Goal: Information Seeking & Learning: Learn about a topic

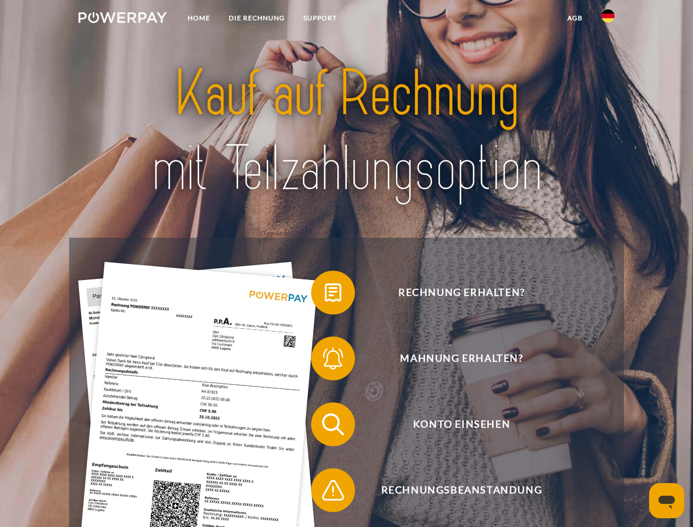
click at [122, 19] on img at bounding box center [122, 17] width 88 height 11
click at [608, 19] on img at bounding box center [608, 15] width 13 height 13
click at [575, 18] on link "agb" at bounding box center [575, 18] width 34 height 20
click at [325, 295] on span at bounding box center [316, 292] width 55 height 55
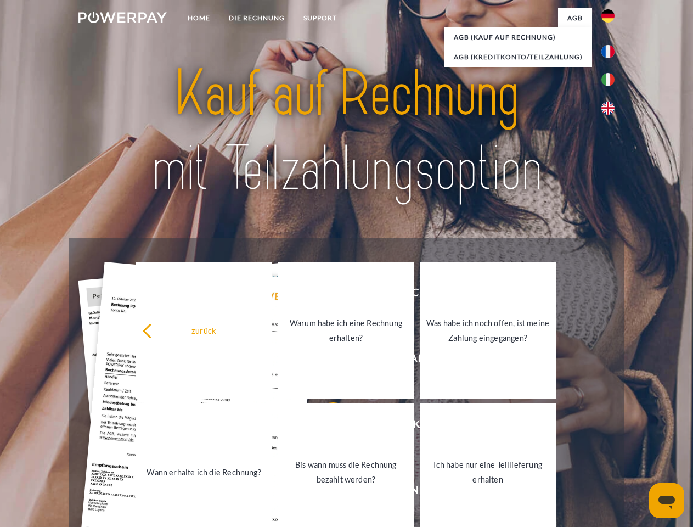
click at [420, 427] on link "Ich habe nur eine Teillieferung erhalten" at bounding box center [488, 471] width 137 height 137
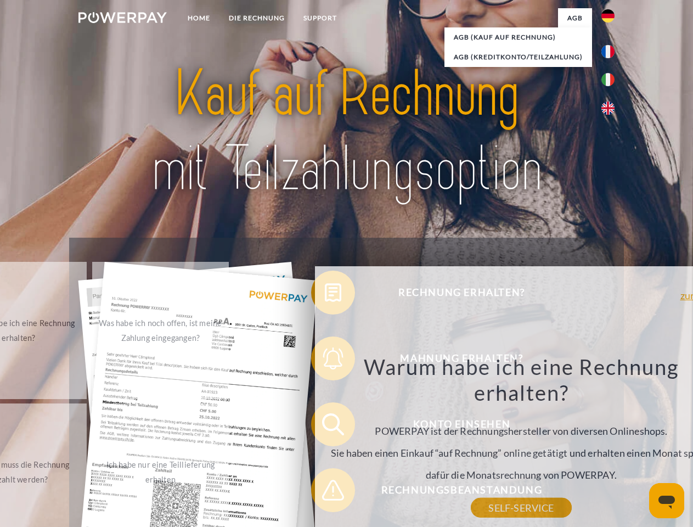
click at [325, 492] on div "Warum habe ich eine Rechnung erhalten? POWERPAY ist der Rechnungshersteller von…" at bounding box center [521, 431] width 401 height 154
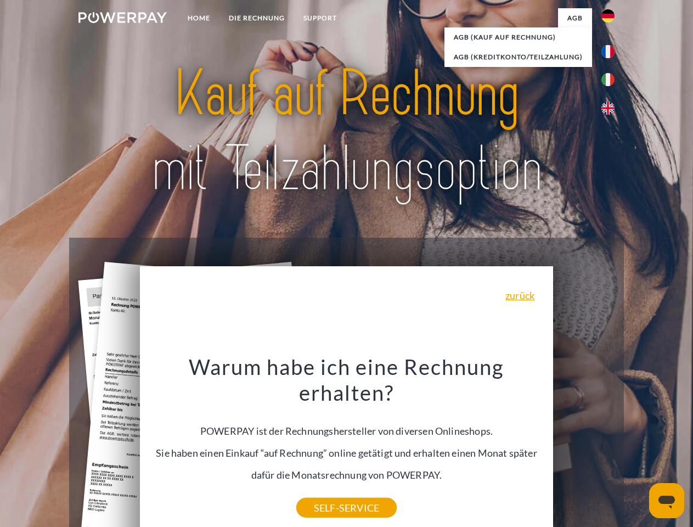
click at [667, 501] on icon "Messaging-Fenster öffnen" at bounding box center [667, 502] width 16 height 13
